Goal: Information Seeking & Learning: Learn about a topic

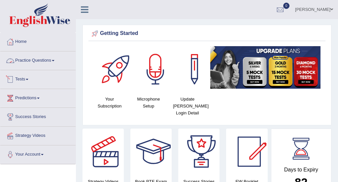
click at [48, 62] on link "Practice Questions" at bounding box center [37, 59] width 75 height 16
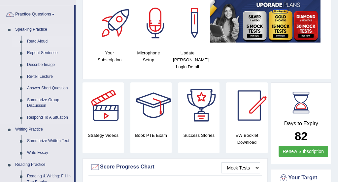
scroll to position [51, 0]
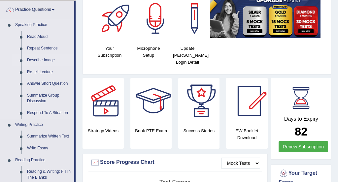
click at [52, 60] on link "Describe Image" at bounding box center [49, 60] width 50 height 12
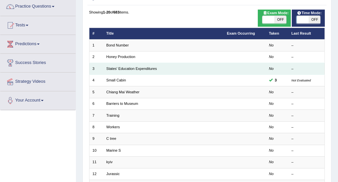
scroll to position [55, 0]
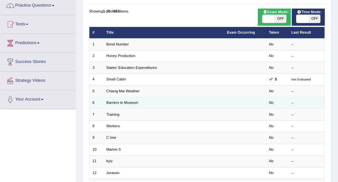
click at [165, 101] on td "Barriers to Museum" at bounding box center [163, 103] width 120 height 12
click at [128, 102] on link "Barriers to Museum" at bounding box center [122, 103] width 32 height 4
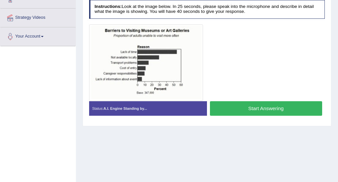
scroll to position [118, 0]
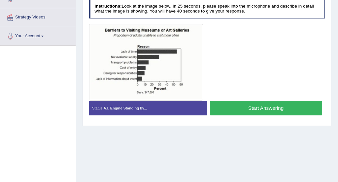
click at [256, 107] on button "Start Answering" at bounding box center [266, 108] width 112 height 14
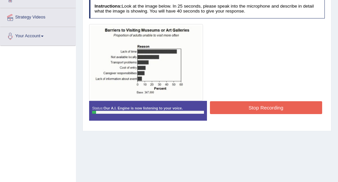
click at [256, 107] on button "Stop Recording" at bounding box center [266, 107] width 112 height 13
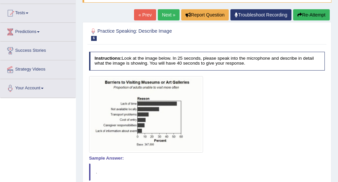
scroll to position [66, 0]
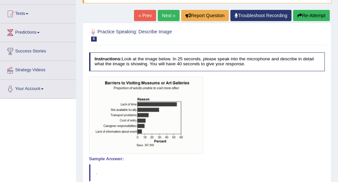
click at [309, 16] on button "Re-Attempt" at bounding box center [311, 15] width 37 height 11
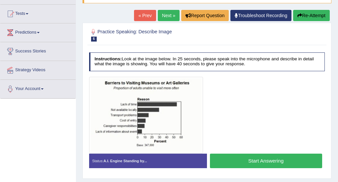
click at [263, 163] on button "Start Answering" at bounding box center [266, 161] width 112 height 14
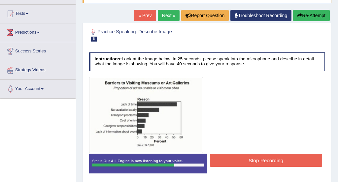
click at [251, 159] on button "Stop Recording" at bounding box center [266, 160] width 112 height 13
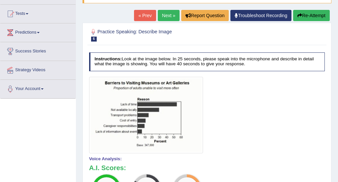
click at [267, 100] on div at bounding box center [207, 115] width 236 height 77
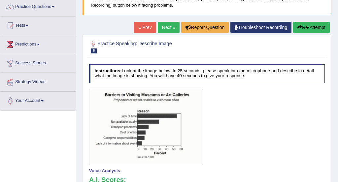
scroll to position [39, 0]
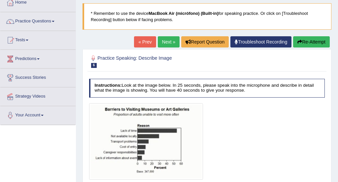
click at [162, 43] on link "Next »" at bounding box center [169, 41] width 22 height 11
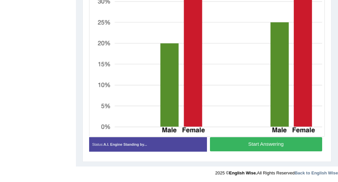
scroll to position [224, 0]
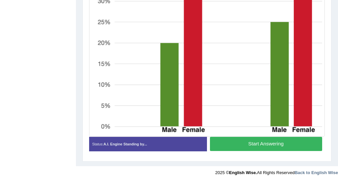
click at [274, 144] on button "Start Answering" at bounding box center [266, 144] width 112 height 14
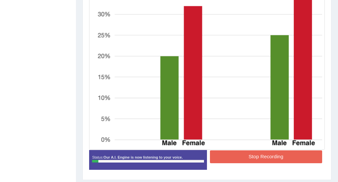
scroll to position [198, 0]
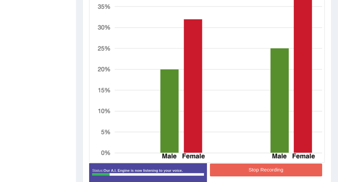
click at [250, 171] on button "Stop Recording" at bounding box center [266, 170] width 112 height 13
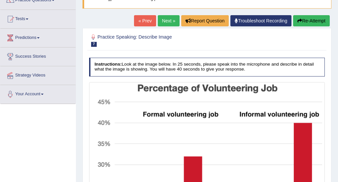
scroll to position [52, 0]
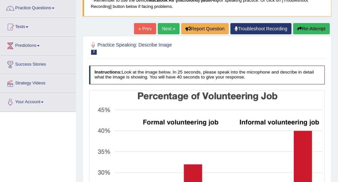
click at [308, 31] on button "Re-Attempt" at bounding box center [311, 28] width 37 height 11
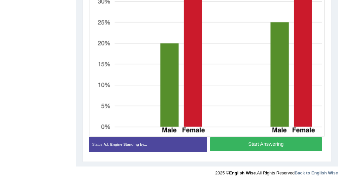
scroll to position [245, 0]
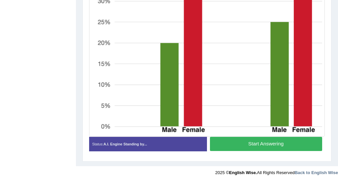
click at [270, 142] on button "Start Answering" at bounding box center [266, 144] width 112 height 14
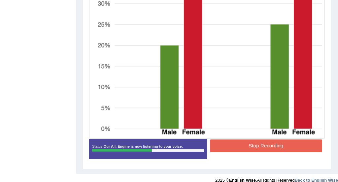
scroll to position [246, 0]
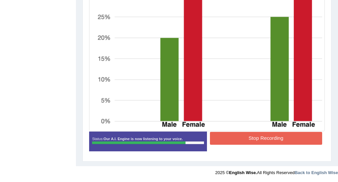
click at [270, 141] on button "Stop Recording" at bounding box center [266, 138] width 112 height 13
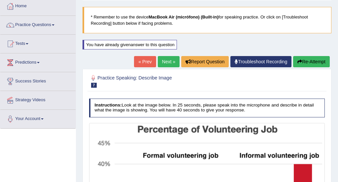
scroll to position [21, 0]
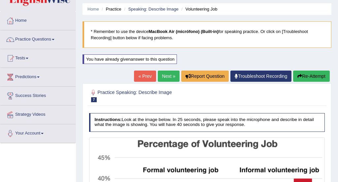
click at [316, 75] on button "Re-Attempt" at bounding box center [311, 76] width 37 height 11
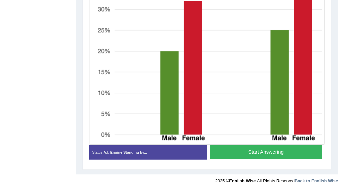
scroll to position [245, 0]
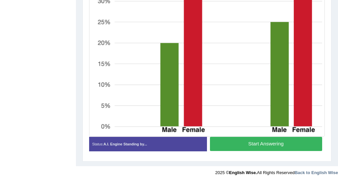
click at [282, 143] on button "Start Answering" at bounding box center [266, 144] width 112 height 14
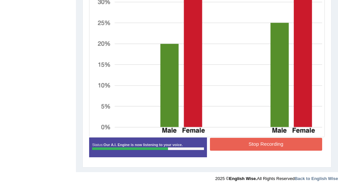
scroll to position [240, 0]
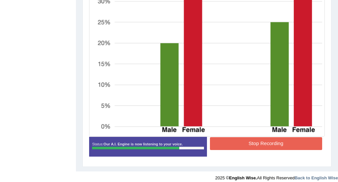
click at [282, 143] on button "Stop Recording" at bounding box center [266, 143] width 112 height 13
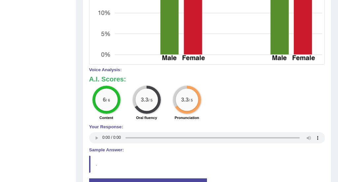
scroll to position [319, 0]
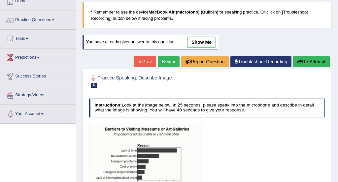
scroll to position [39, 0]
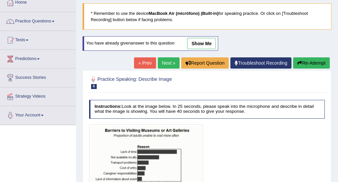
click at [57, 19] on link "Practice Questions" at bounding box center [37, 20] width 75 height 16
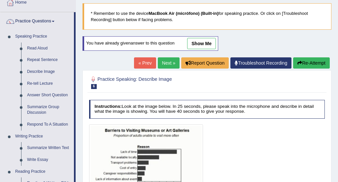
drag, startPoint x: 75, startPoint y: 49, endPoint x: 76, endPoint y: 111, distance: 62.0
click at [334, 43] on div "Home Practice Speaking: Describe Image Barriers to Museum * Remember to use the…" at bounding box center [207, 126] width 262 height 330
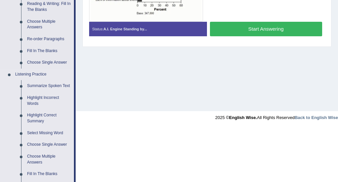
scroll to position [222, 0]
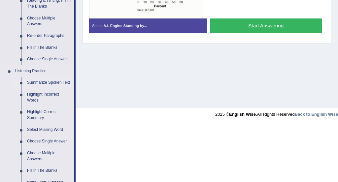
click at [47, 81] on link "Summarize Spoken Text" at bounding box center [49, 83] width 50 height 12
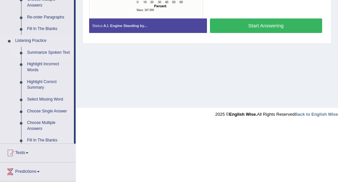
scroll to position [164, 0]
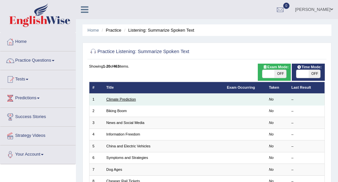
click at [130, 99] on link "Climate Prediction" at bounding box center [121, 99] width 30 height 4
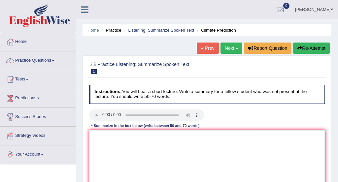
click at [58, 60] on link "Practice Questions" at bounding box center [37, 59] width 75 height 16
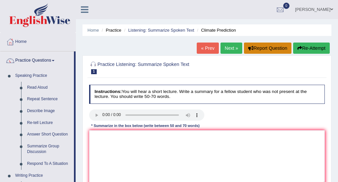
click at [270, 45] on button "Report Question" at bounding box center [268, 48] width 48 height 11
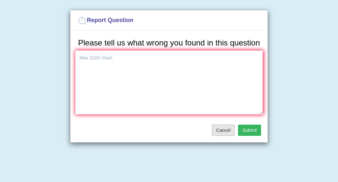
click at [226, 136] on button "Cancel" at bounding box center [223, 130] width 23 height 11
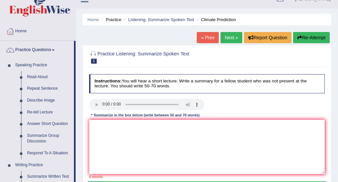
scroll to position [17, 0]
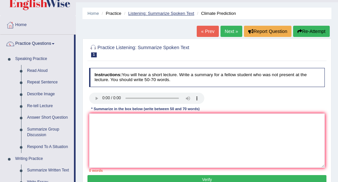
click at [158, 14] on link "Listening: Summarize Spoken Text" at bounding box center [161, 13] width 66 height 5
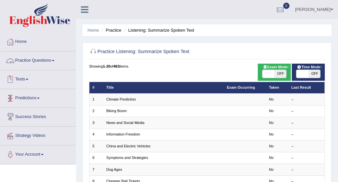
click at [41, 61] on link "Practice Questions" at bounding box center [37, 59] width 75 height 16
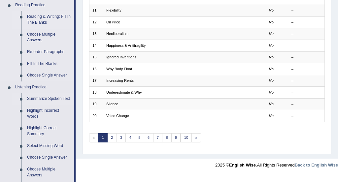
scroll to position [213, 0]
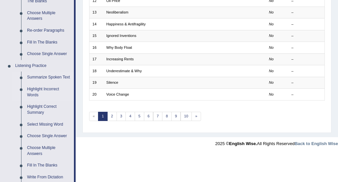
click at [48, 95] on link "Highlight Incorrect Words" at bounding box center [49, 91] width 50 height 17
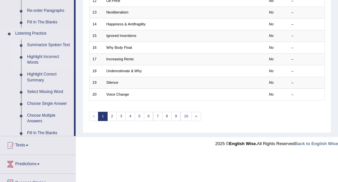
scroll to position [195, 0]
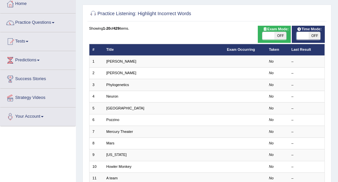
scroll to position [39, 0]
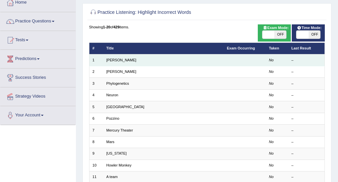
click at [119, 58] on td "[PERSON_NAME]" at bounding box center [163, 60] width 120 height 12
click at [112, 59] on link "[PERSON_NAME]" at bounding box center [121, 60] width 30 height 4
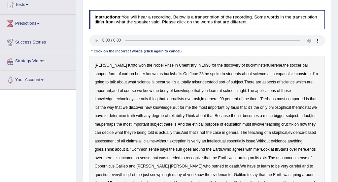
scroll to position [74, 0]
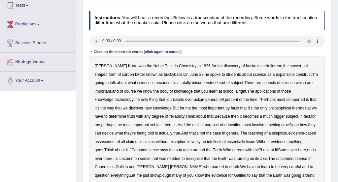
drag, startPoint x: 123, startPoint y: 17, endPoint x: 145, endPoint y: 17, distance: 21.1
click at [145, 17] on h4 "Instructions: You will hear a recording. Below is a transcription of the record…" at bounding box center [207, 20] width 236 height 19
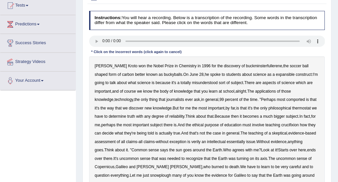
click at [145, 17] on h4 "Instructions: You will hear a recording. Below is a transcription of the record…" at bounding box center [207, 20] width 236 height 19
drag, startPoint x: 104, startPoint y: 65, endPoint x: 132, endPoint y: 64, distance: 27.4
click at [132, 64] on div "Harold Kroto won the Nobel Prize in Chemistry in 1996 for the discovery of buck…" at bounding box center [207, 133] width 236 height 154
drag, startPoint x: 147, startPoint y: 73, endPoint x: 190, endPoint y: 105, distance: 53.8
click at [191, 106] on div "Harold Kroto won the Nobel Prize in Chemistry in 1996 for the discovery of buck…" at bounding box center [207, 133] width 236 height 154
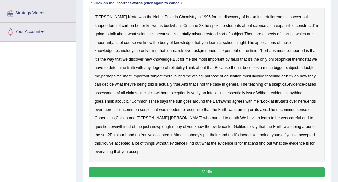
scroll to position [164, 0]
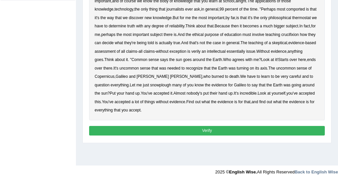
click at [210, 129] on button "Verify" at bounding box center [207, 131] width 236 height 10
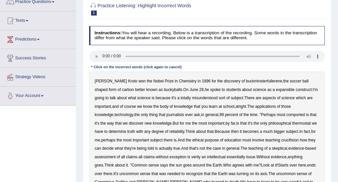
scroll to position [62, 0]
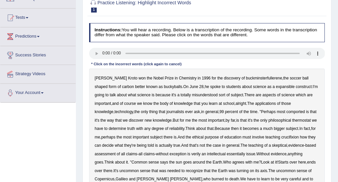
click at [276, 86] on b "expansible" at bounding box center [285, 86] width 19 height 5
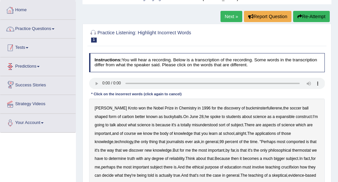
scroll to position [0, 0]
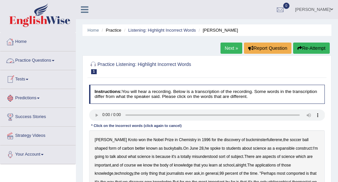
click at [30, 58] on link "Practice Questions" at bounding box center [37, 59] width 75 height 16
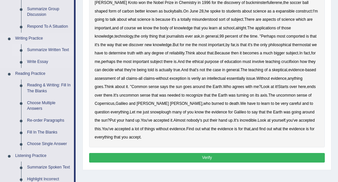
scroll to position [138, 0]
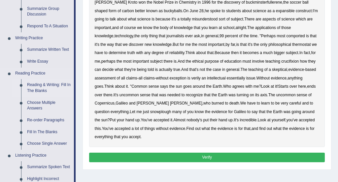
click at [33, 87] on link "Reading & Writing: Fill In The Blanks" at bounding box center [49, 87] width 50 height 17
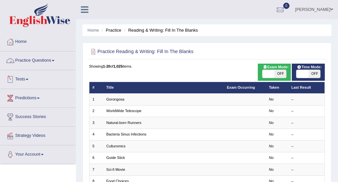
click at [33, 62] on link "Practice Questions" at bounding box center [37, 59] width 75 height 16
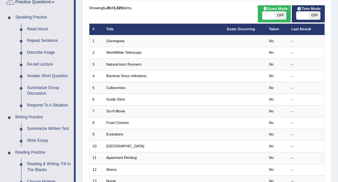
scroll to position [56, 0]
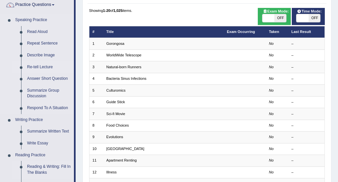
click at [38, 66] on link "Re-tell Lecture" at bounding box center [49, 67] width 50 height 12
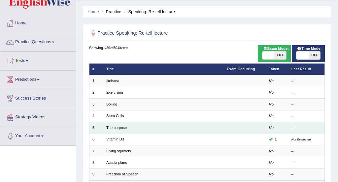
scroll to position [22, 0]
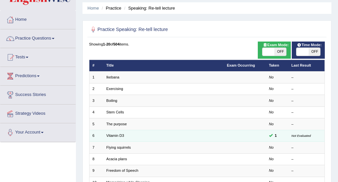
click at [126, 135] on td "Vitamin D3" at bounding box center [163, 136] width 120 height 12
click at [117, 134] on link "Vitamin D3" at bounding box center [115, 136] width 18 height 4
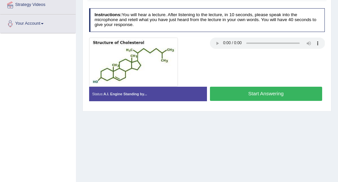
scroll to position [132, 0]
